Goal: Information Seeking & Learning: Compare options

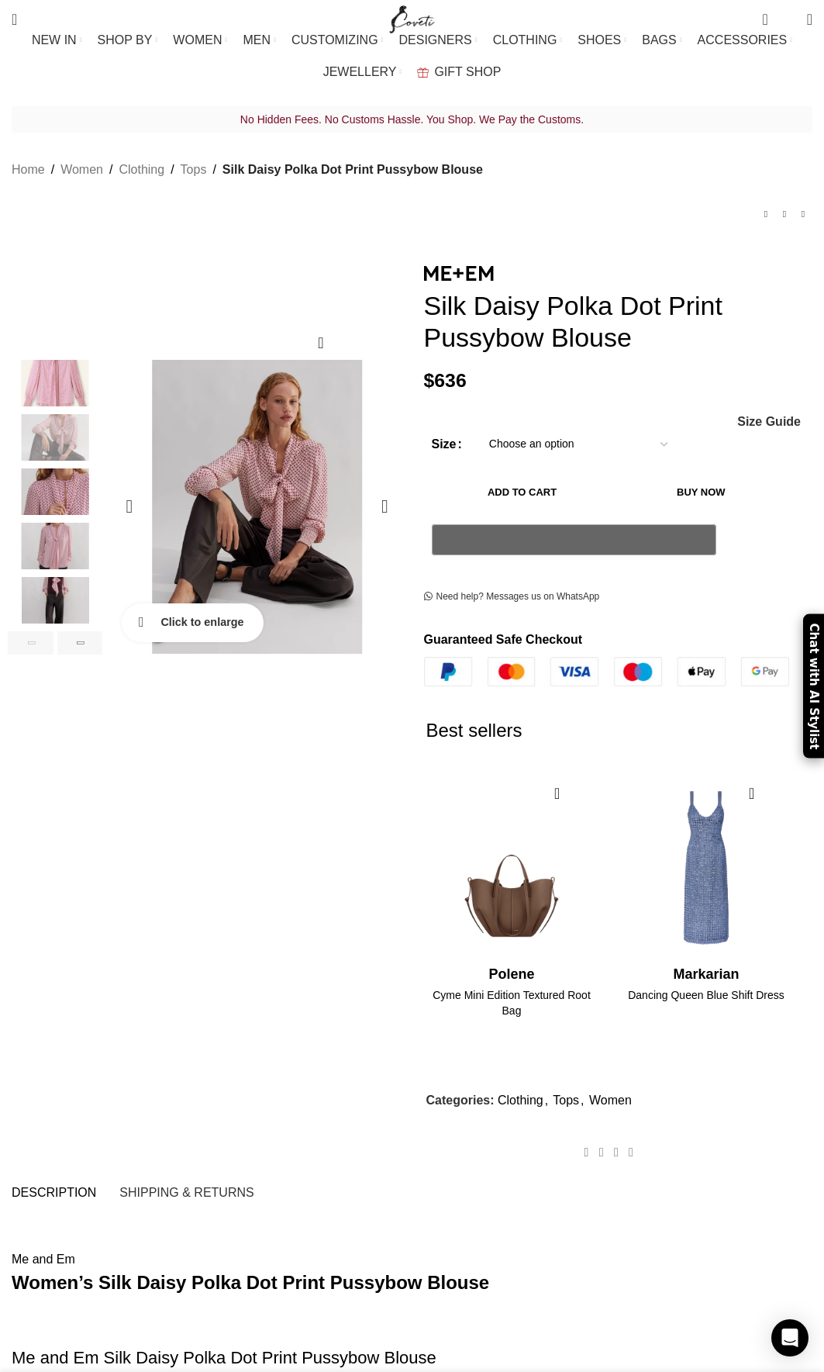
click at [144, 613] on link "Click to enlarge" at bounding box center [193, 622] width 142 height 39
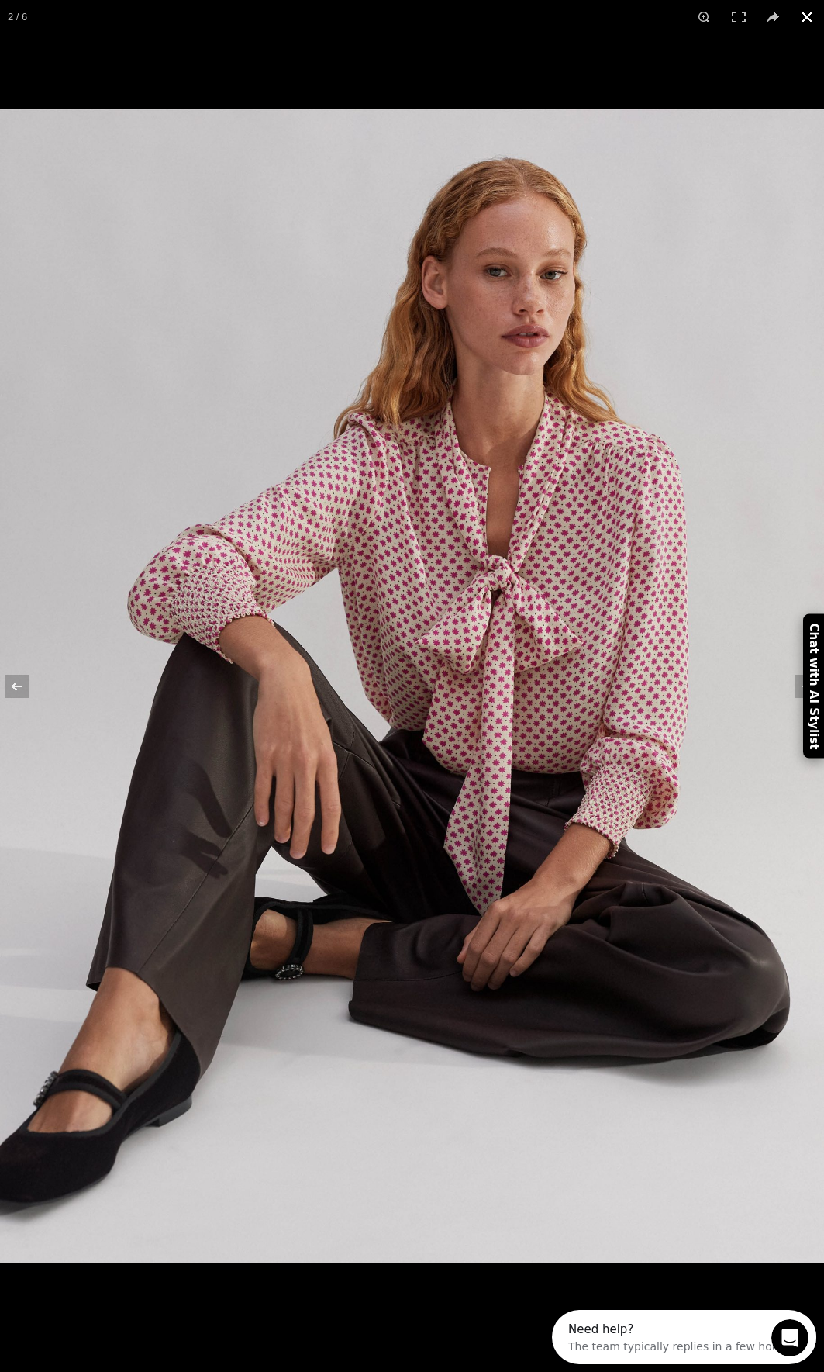
click at [807, 12] on button at bounding box center [807, 17] width 34 height 34
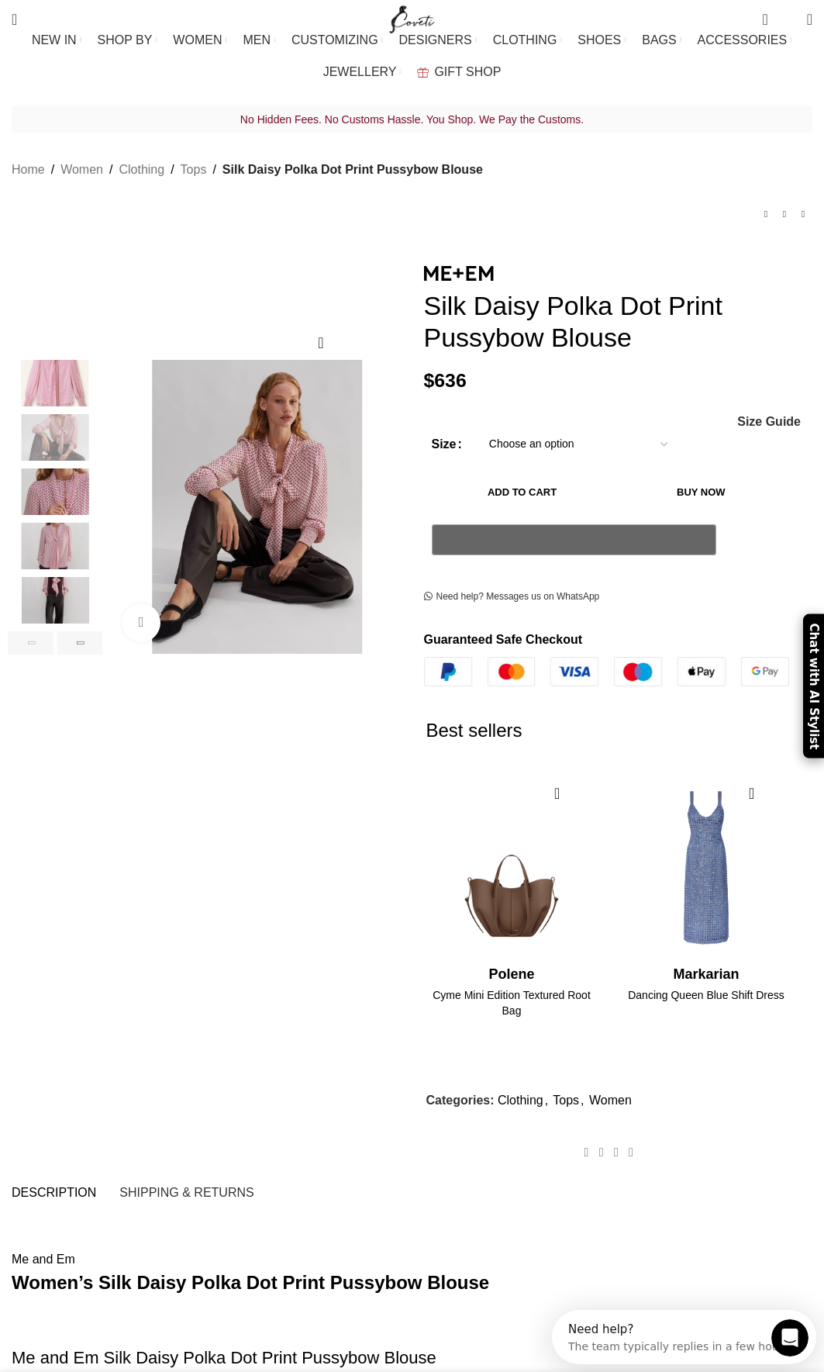
click at [50, 577] on img "5 / 6" at bounding box center [55, 600] width 95 height 47
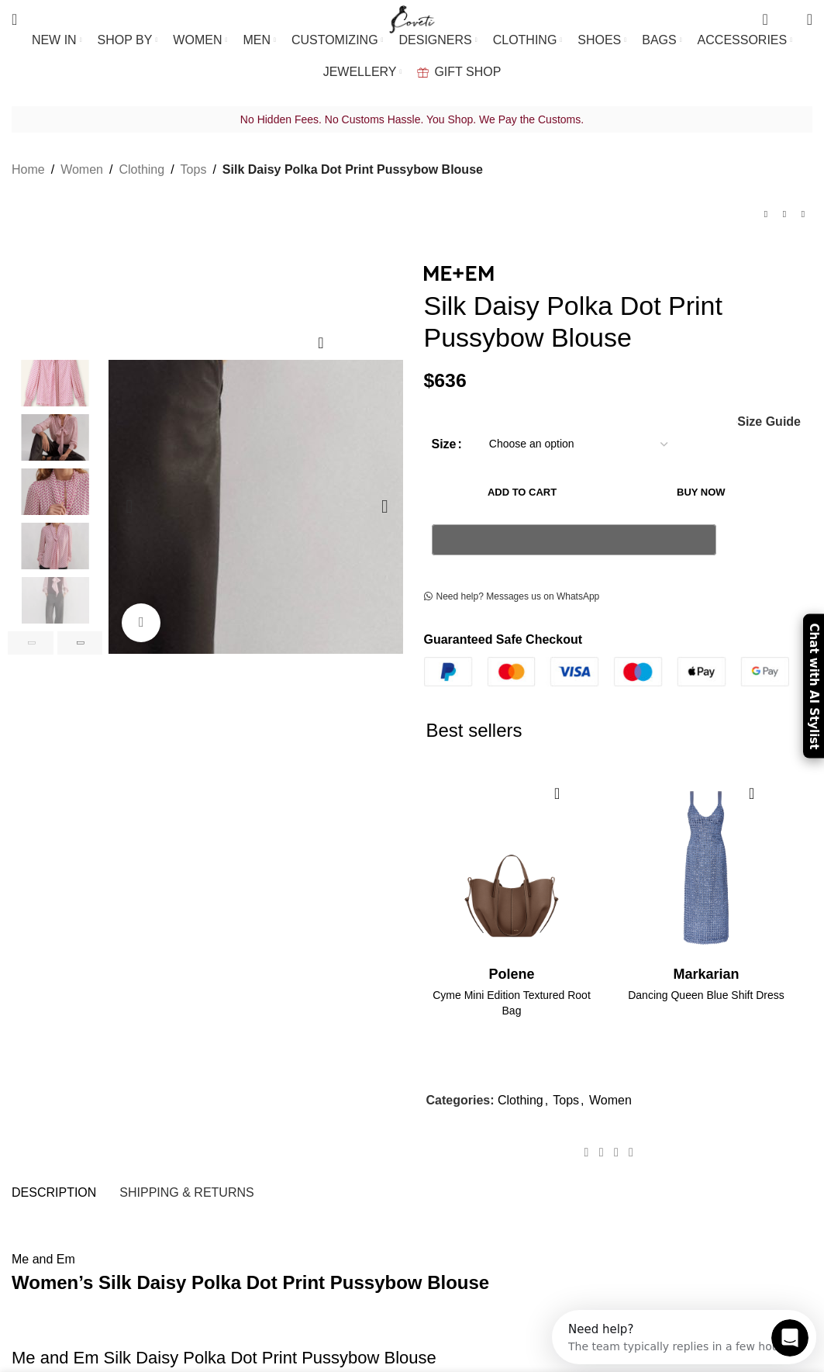
click at [314, 501] on img "5 / 6" at bounding box center [44, 420] width 1419 height 1985
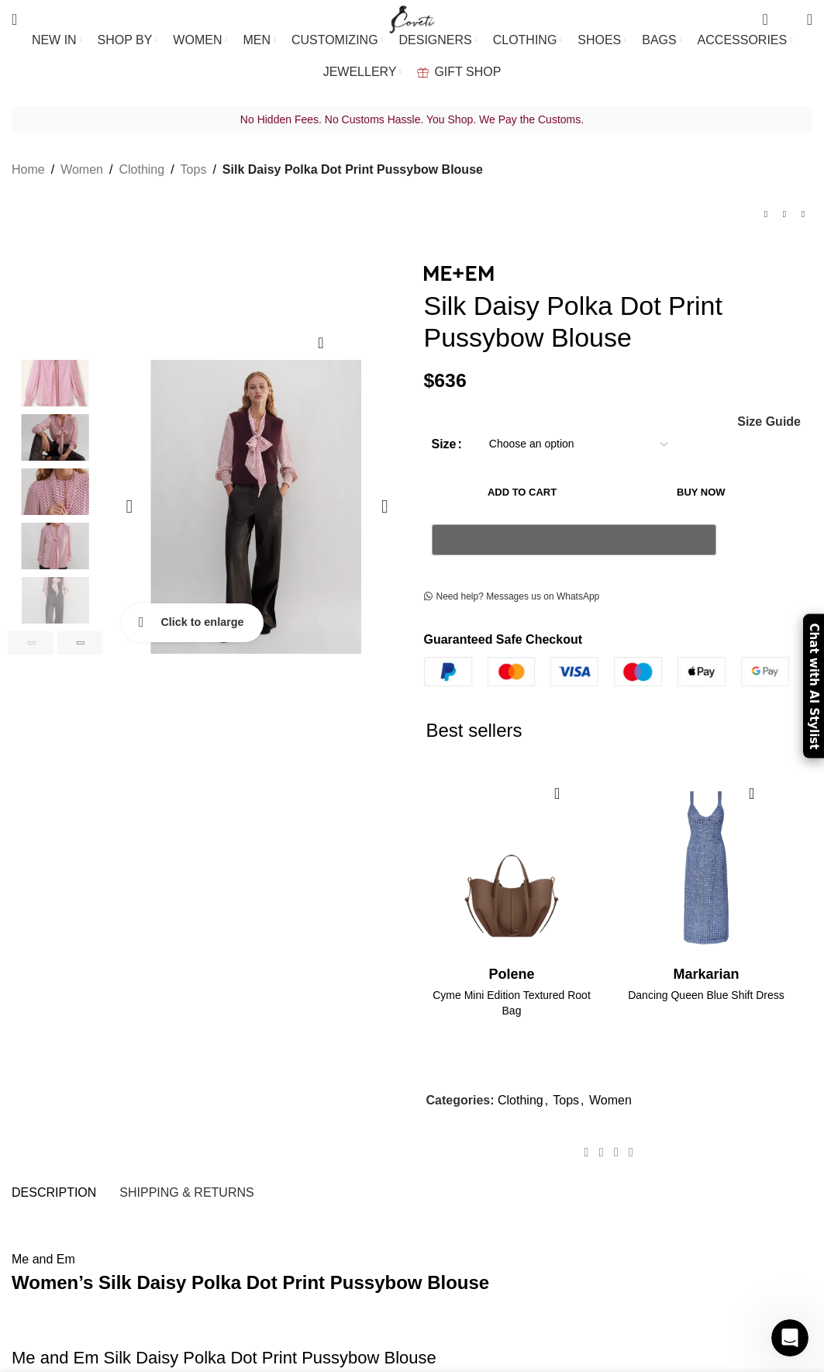
click at [149, 603] on link "Click to enlarge" at bounding box center [193, 622] width 142 height 39
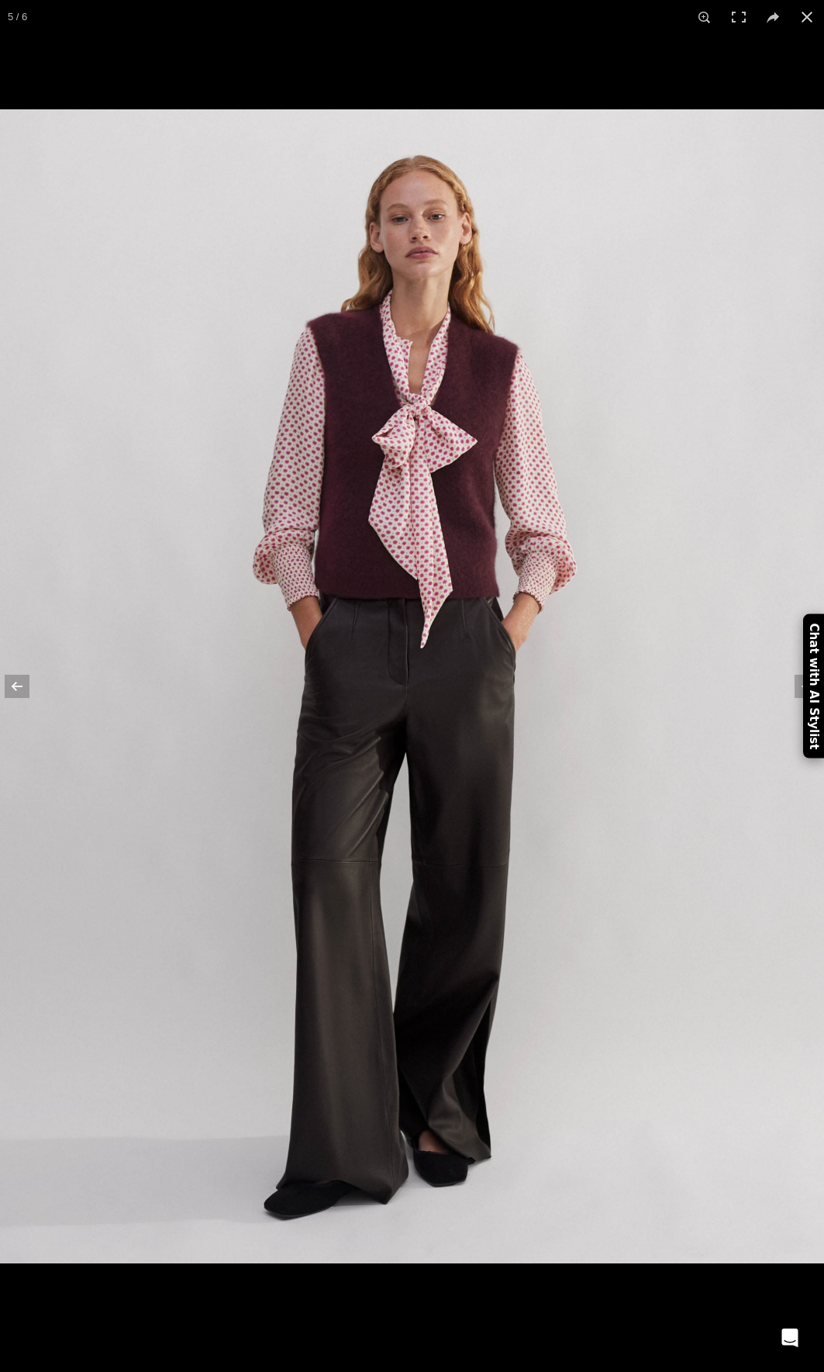
click at [278, 522] on img at bounding box center [412, 686] width 824 height 1154
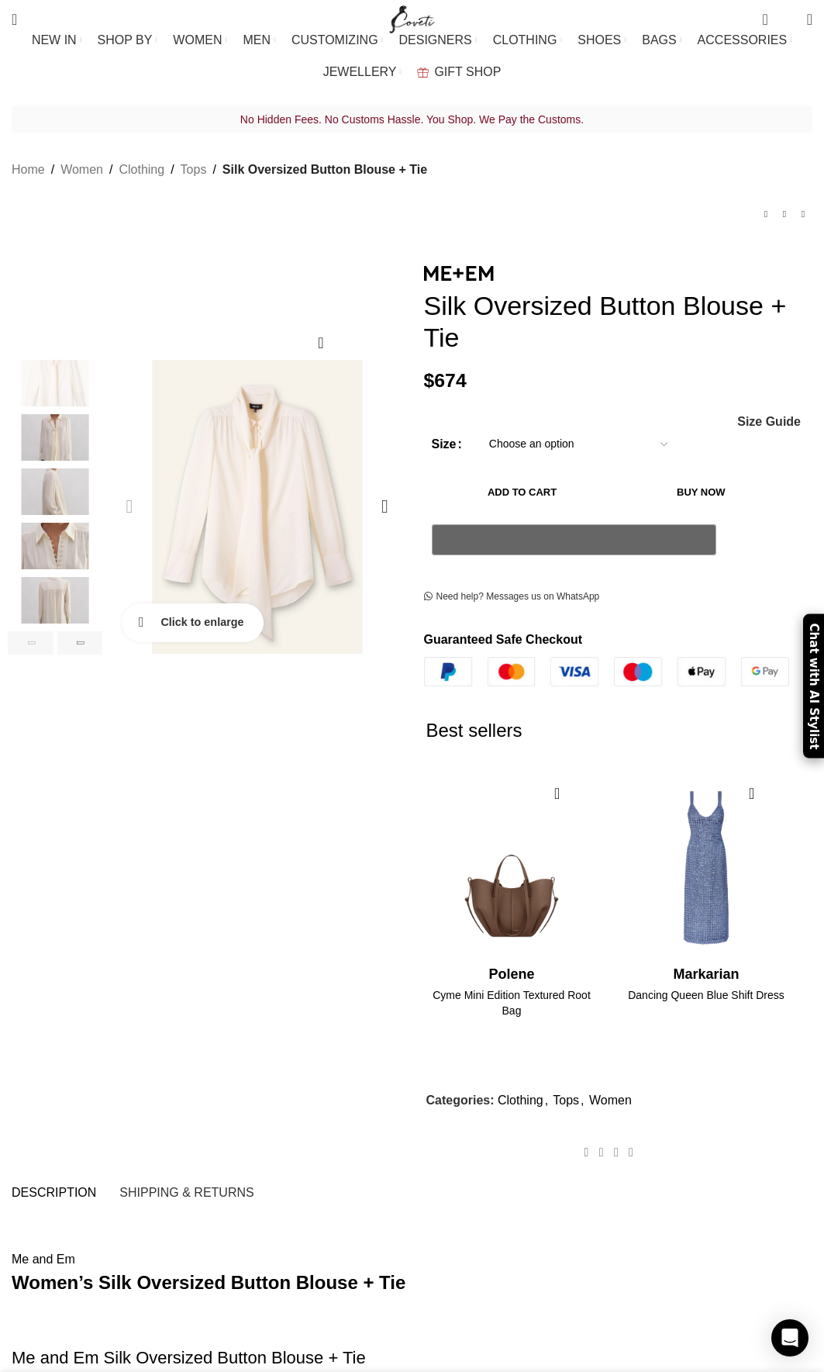
click at [148, 603] on link "Click to enlarge" at bounding box center [193, 622] width 142 height 39
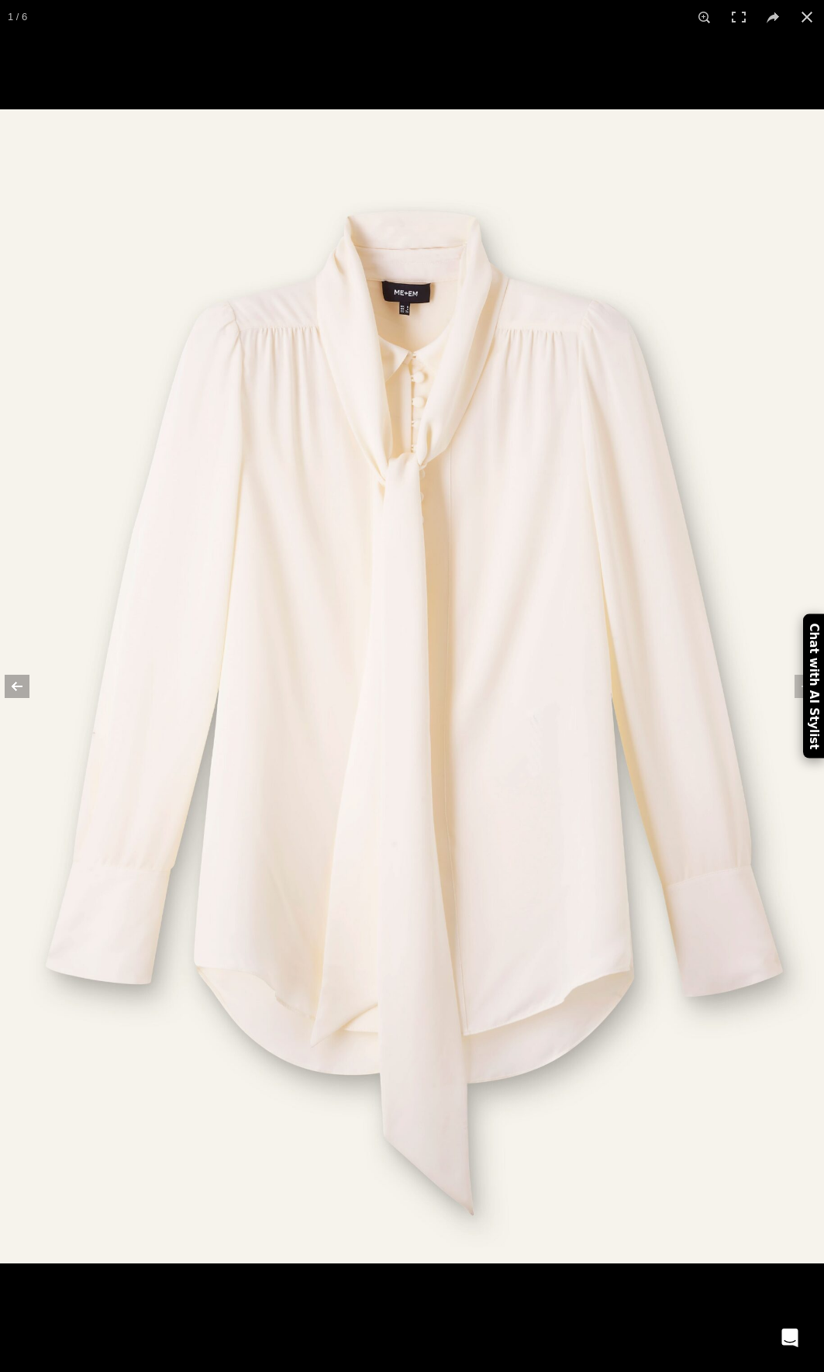
click at [26, 672] on button at bounding box center [27, 687] width 54 height 78
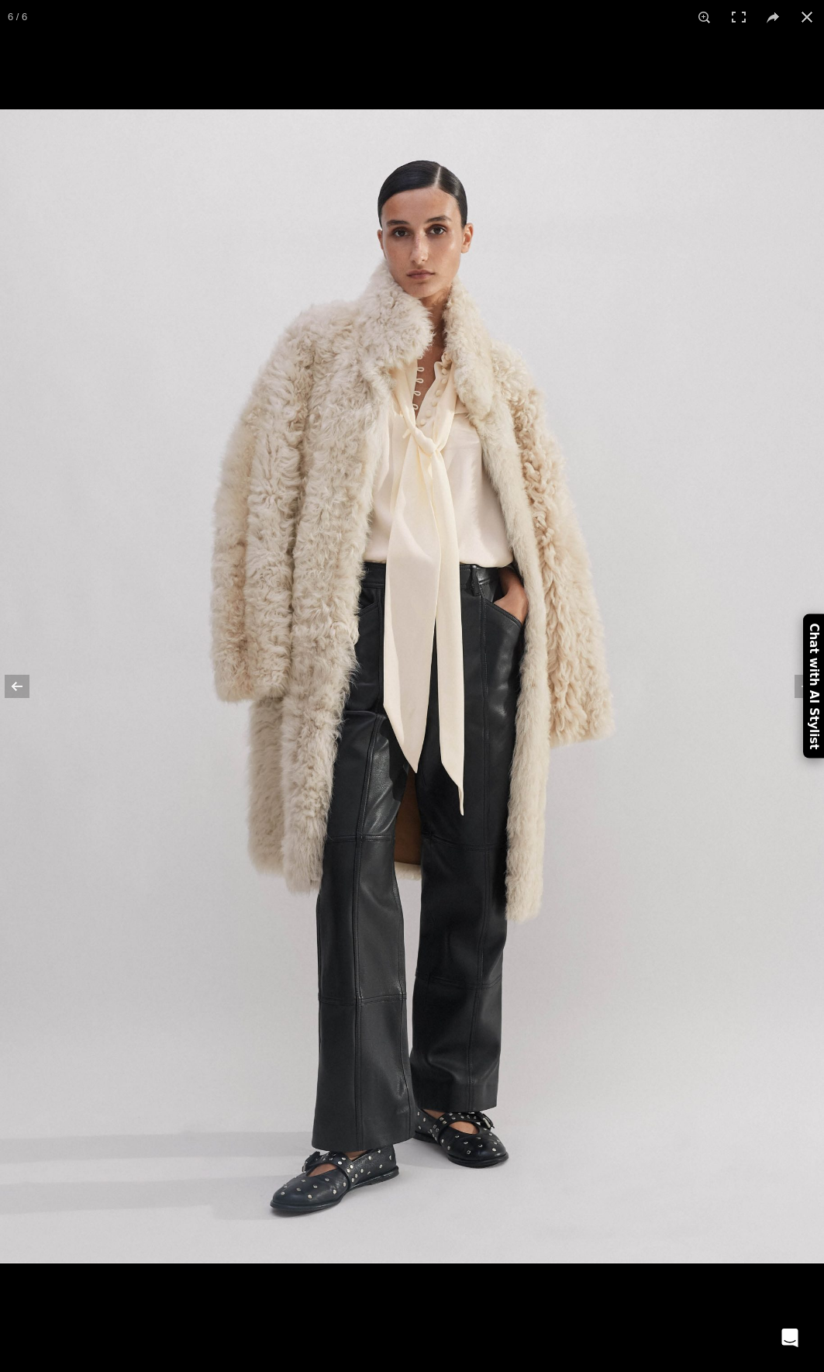
drag, startPoint x: 399, startPoint y: 450, endPoint x: 410, endPoint y: 456, distance: 13.2
click at [11, 689] on button at bounding box center [27, 687] width 54 height 78
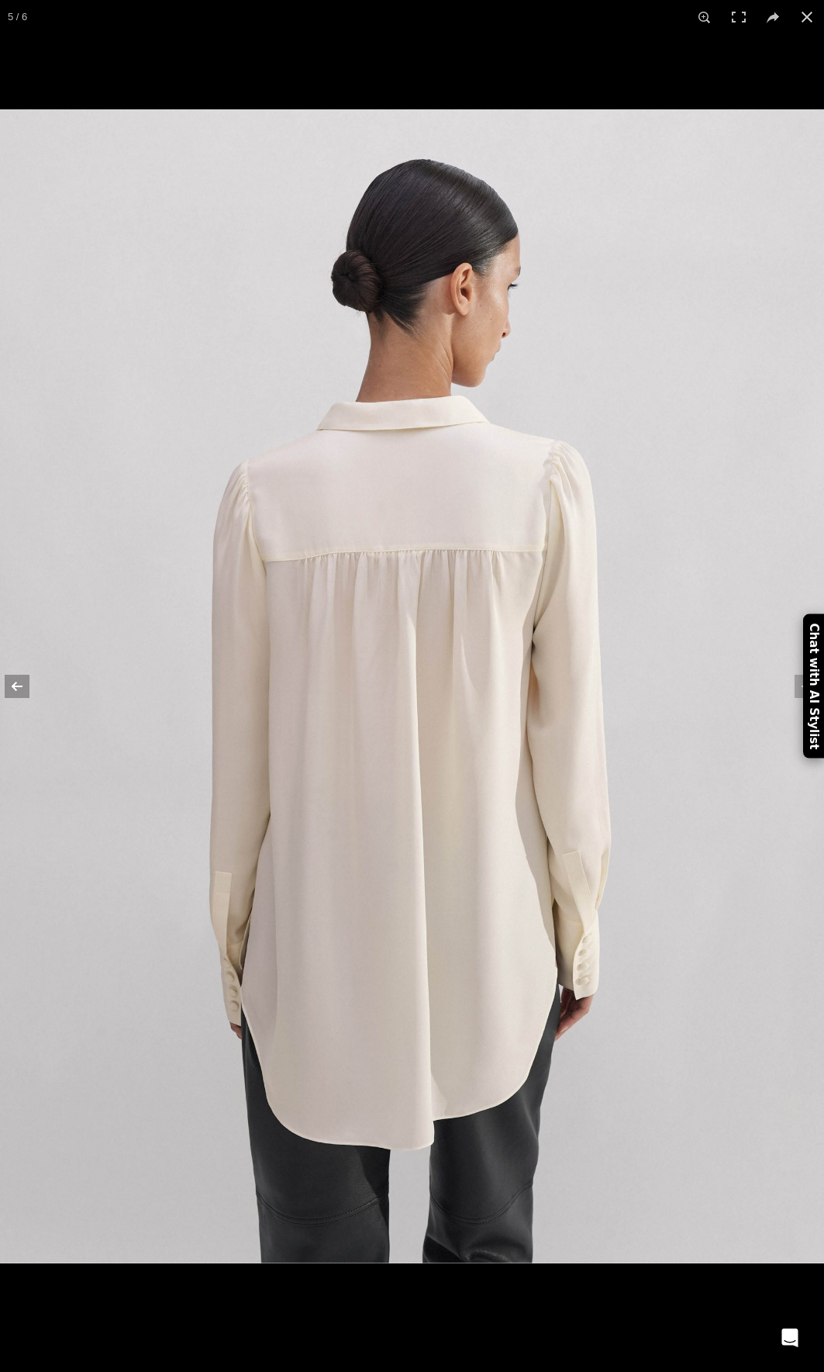
click at [11, 689] on button at bounding box center [27, 687] width 54 height 78
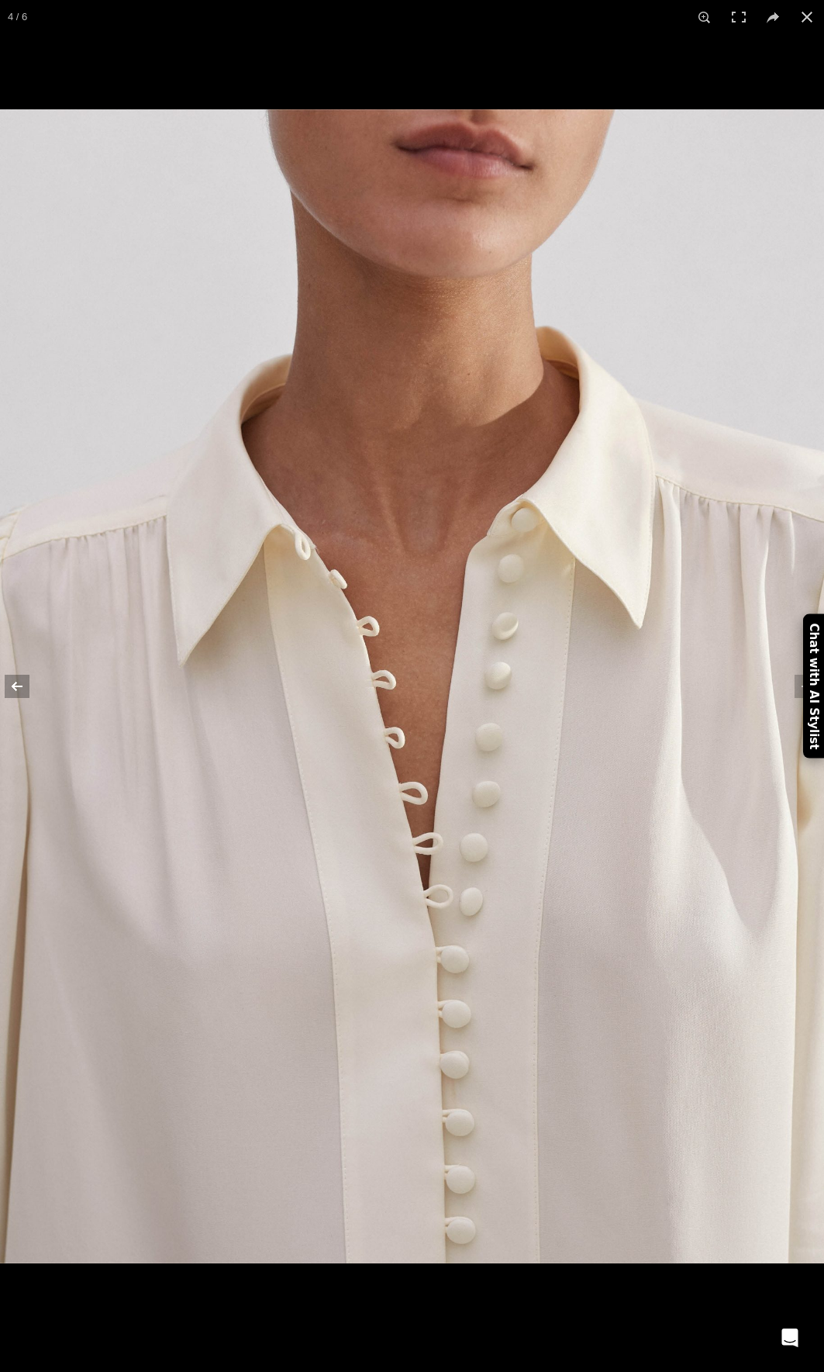
click at [11, 689] on button at bounding box center [27, 687] width 54 height 78
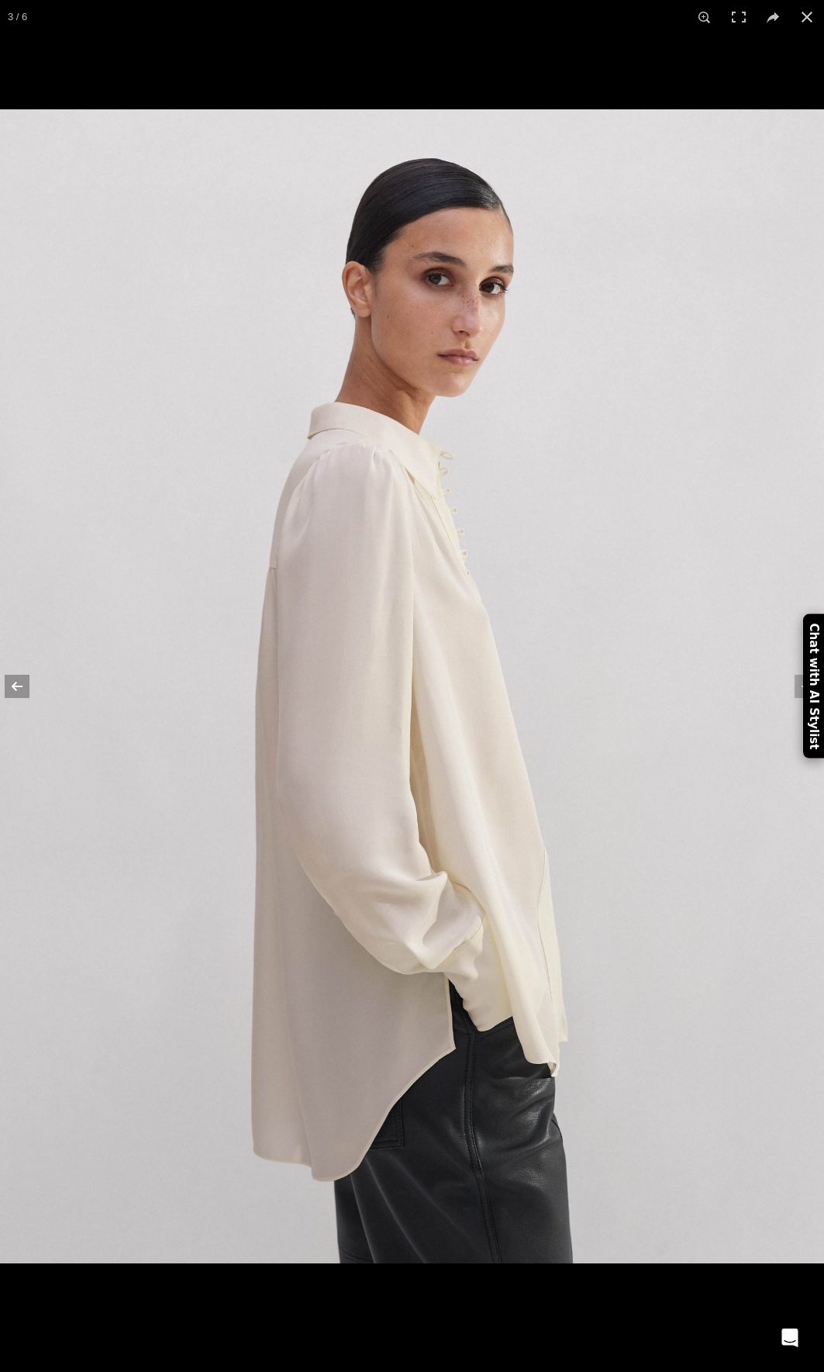
click at [11, 689] on button at bounding box center [27, 687] width 54 height 78
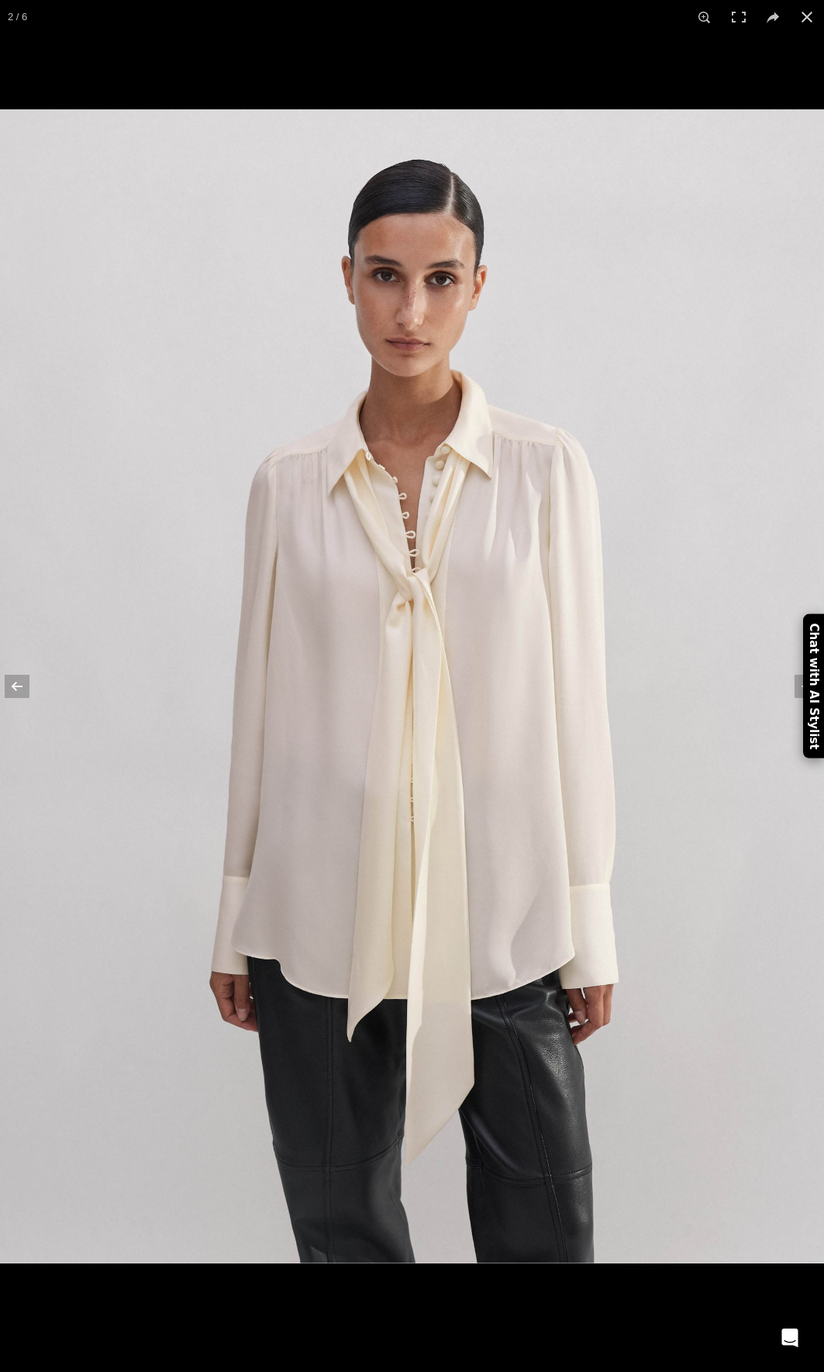
click at [327, 1045] on img at bounding box center [412, 686] width 824 height 1154
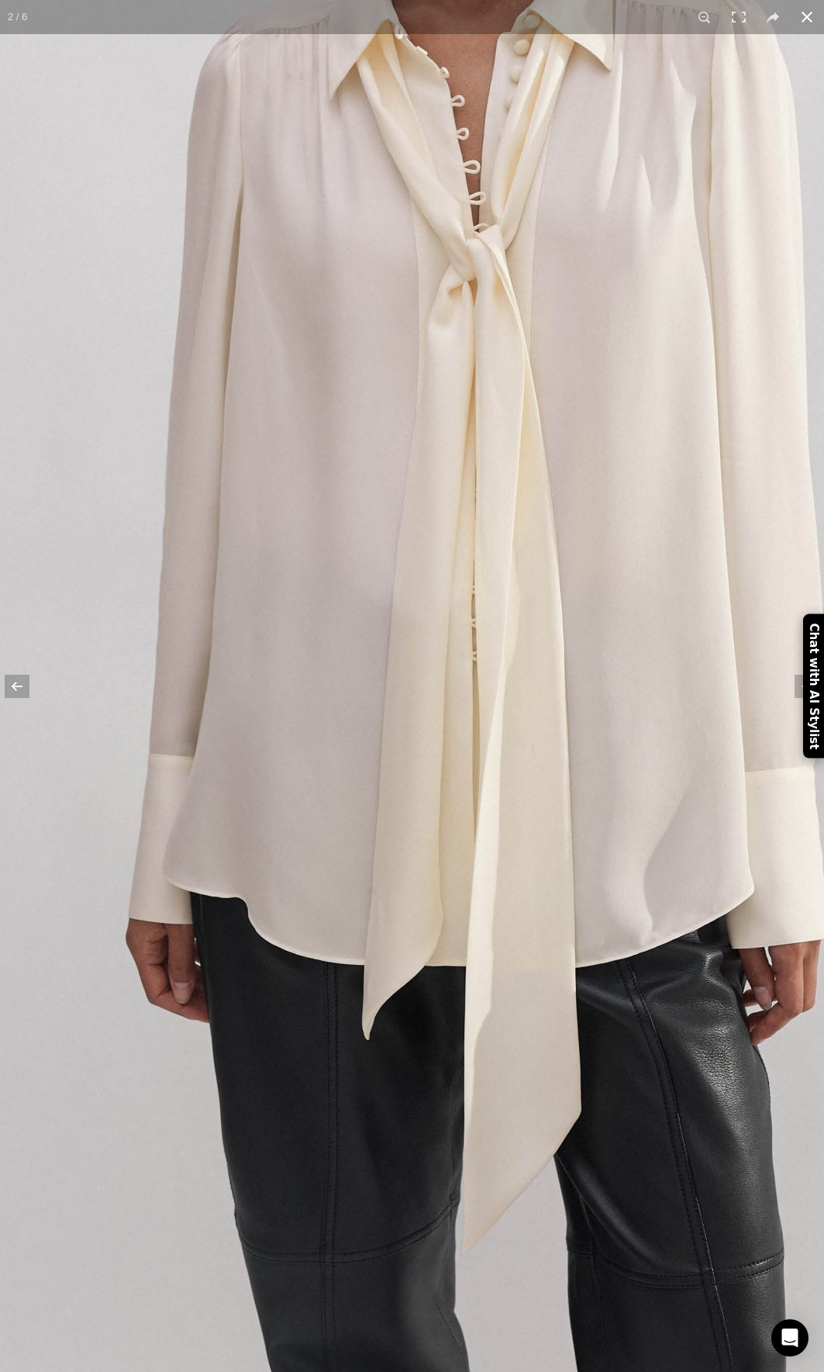
click at [813, 12] on button at bounding box center [807, 17] width 34 height 34
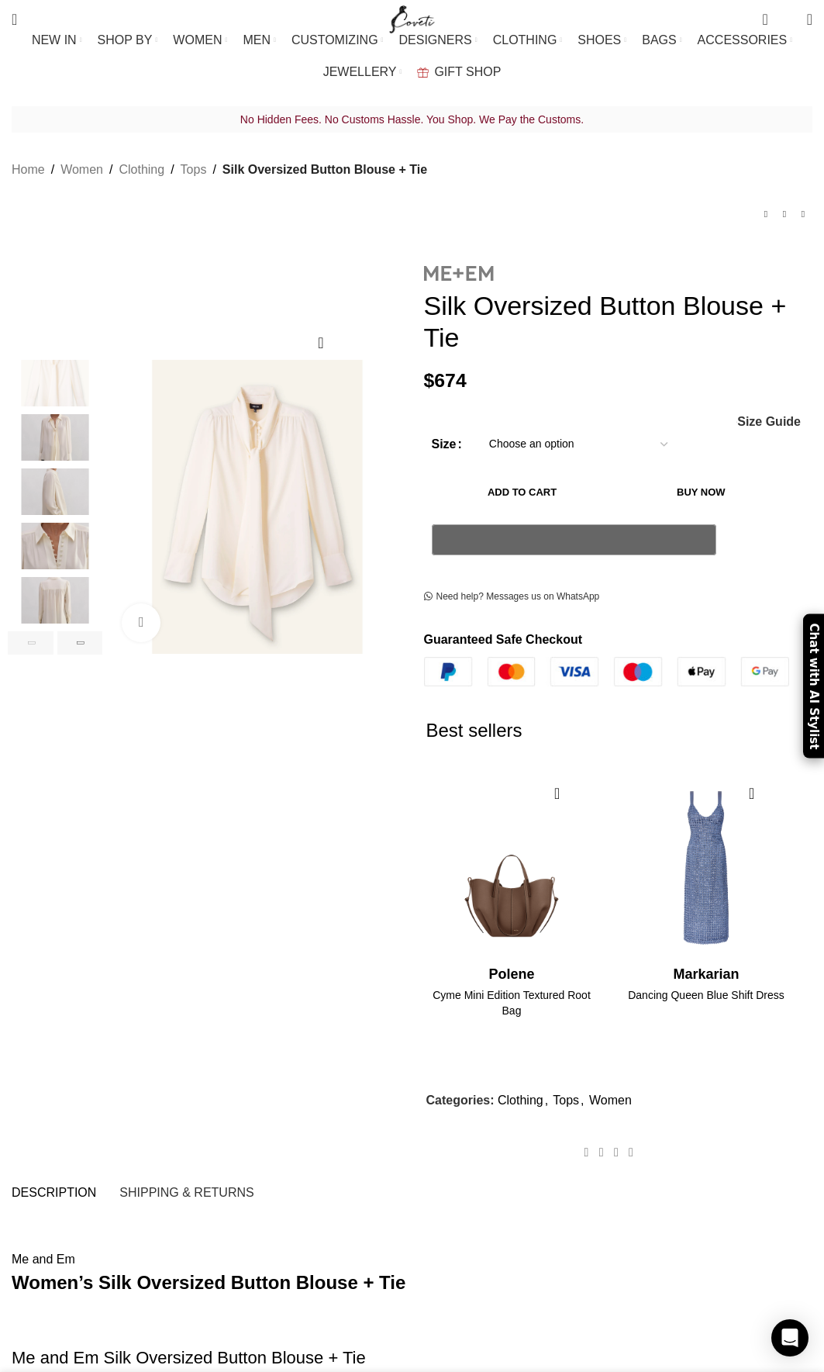
click at [482, 266] on img at bounding box center [459, 273] width 70 height 15
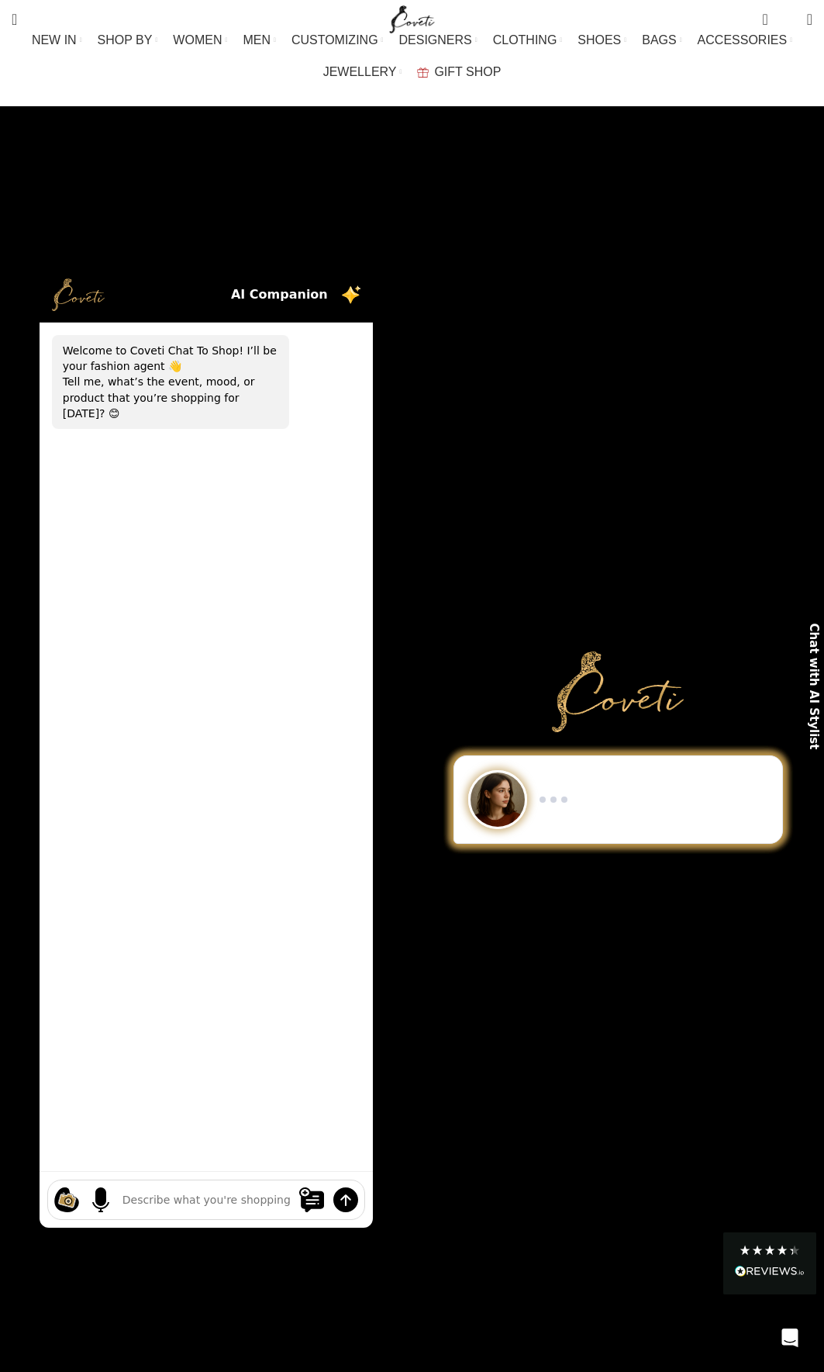
click at [506, 285] on div "Show me a black-and-white dress for an evening gala. I need minimalist men’s sn…" at bounding box center [619, 747] width 413 height 1014
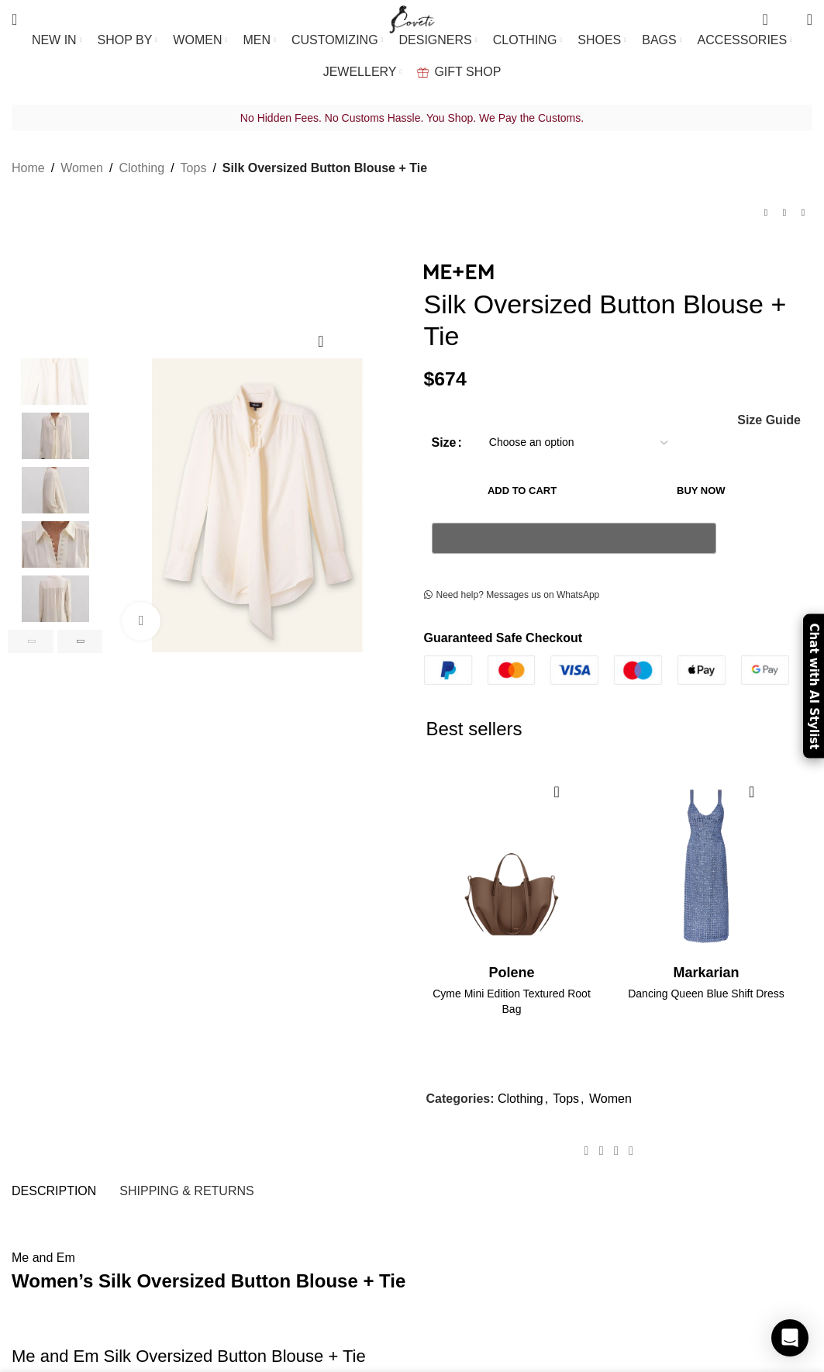
scroll to position [0, 176]
